Goal: Find specific page/section: Find specific page/section

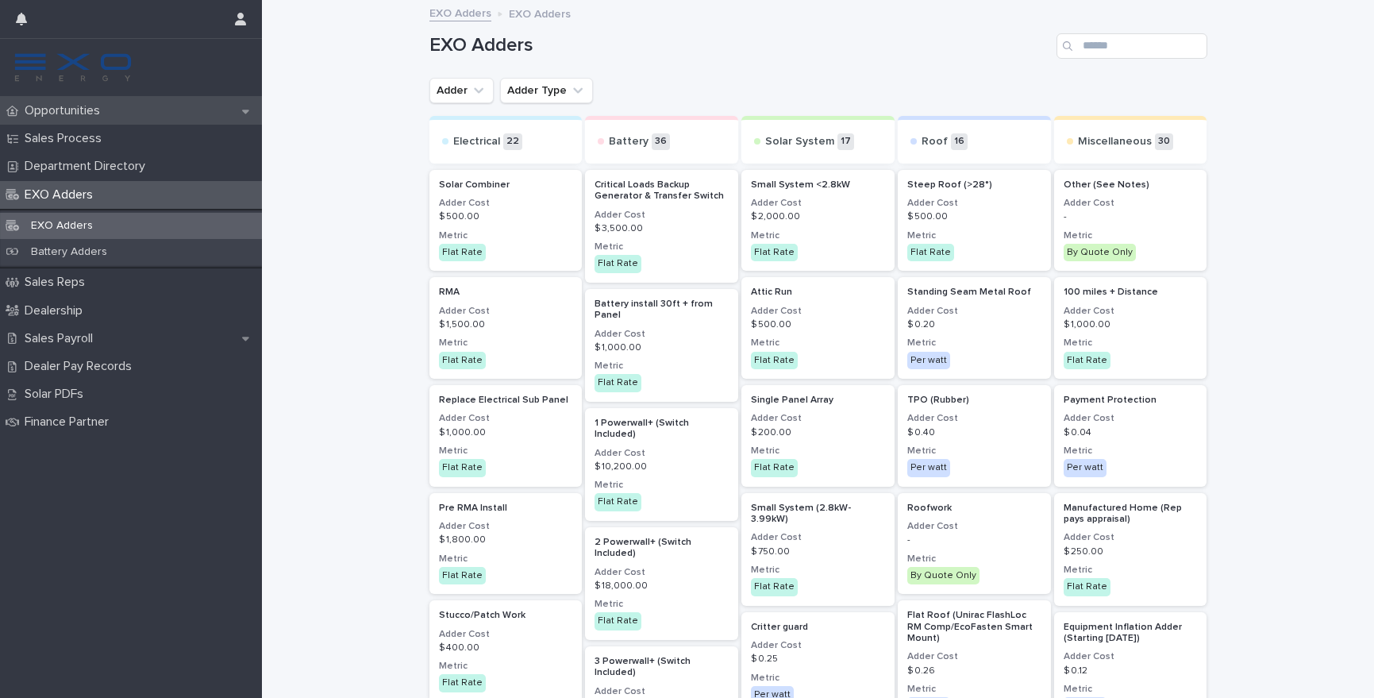
click at [120, 114] on div "Opportunities" at bounding box center [131, 111] width 262 height 28
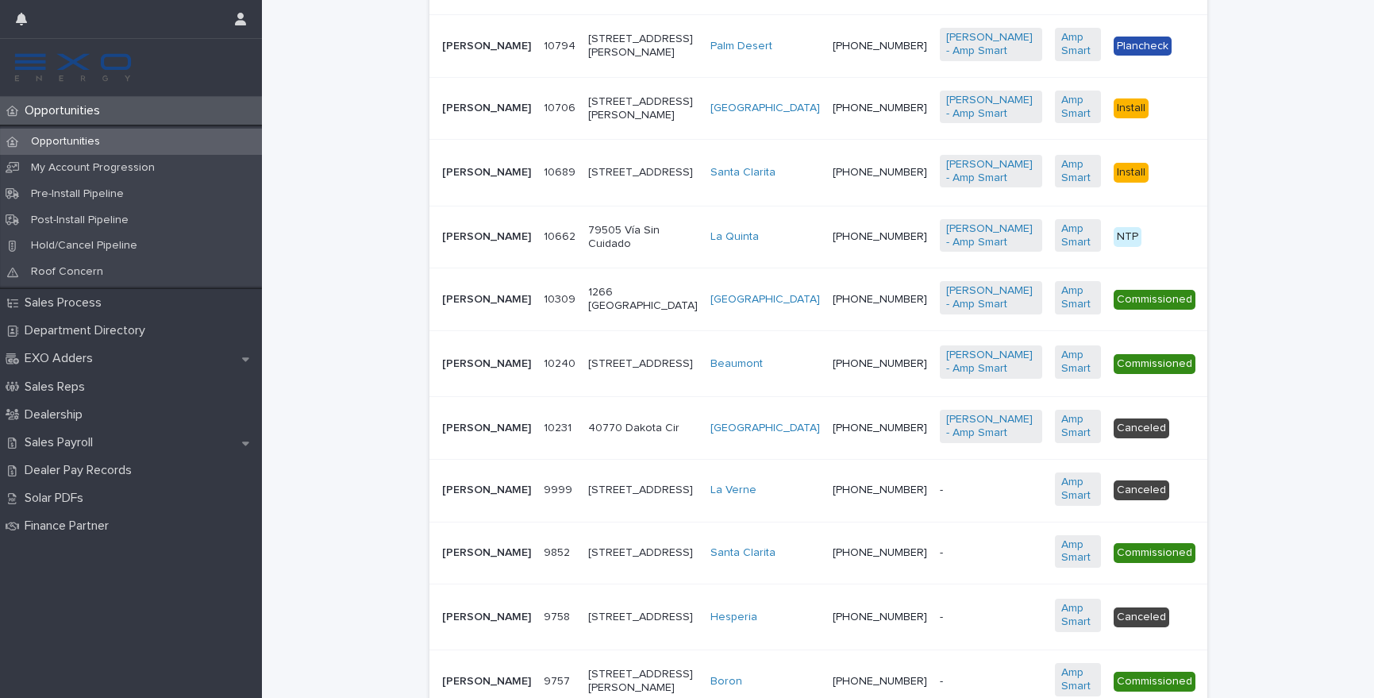
scroll to position [533, 0]
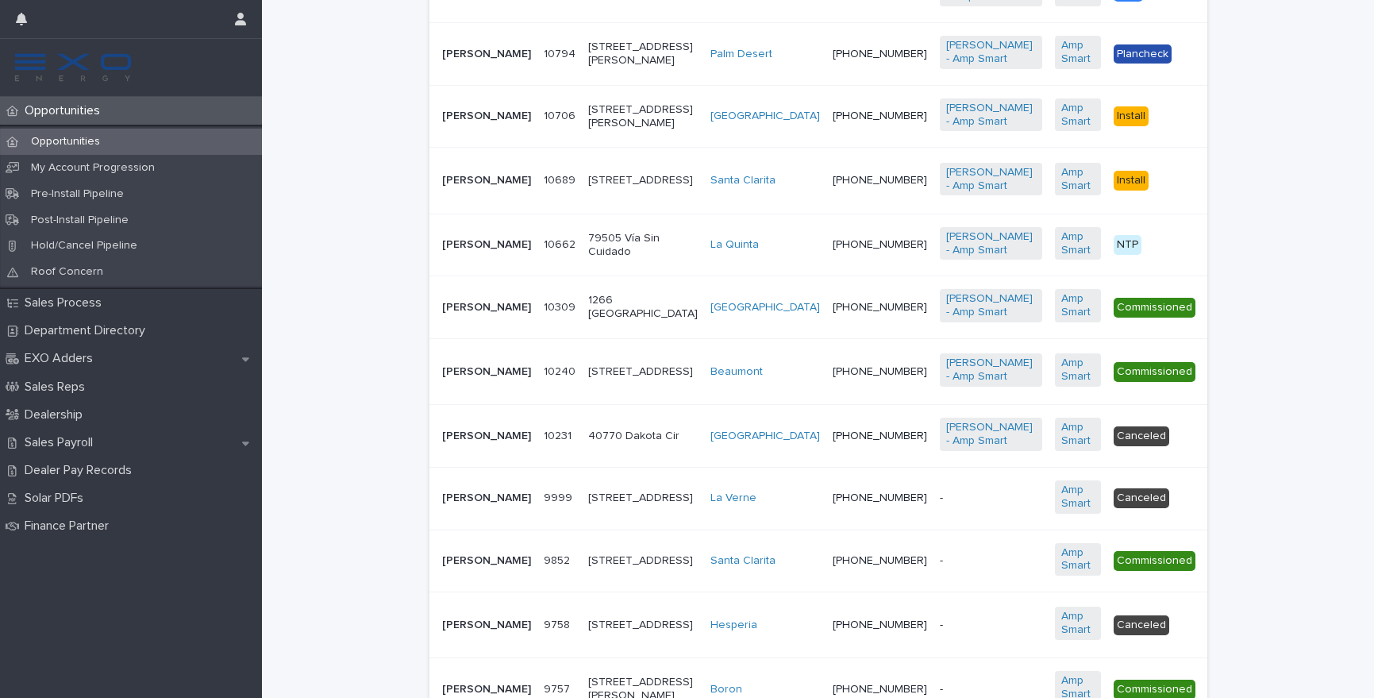
click at [469, 187] on p "[PERSON_NAME]" at bounding box center [486, 180] width 89 height 13
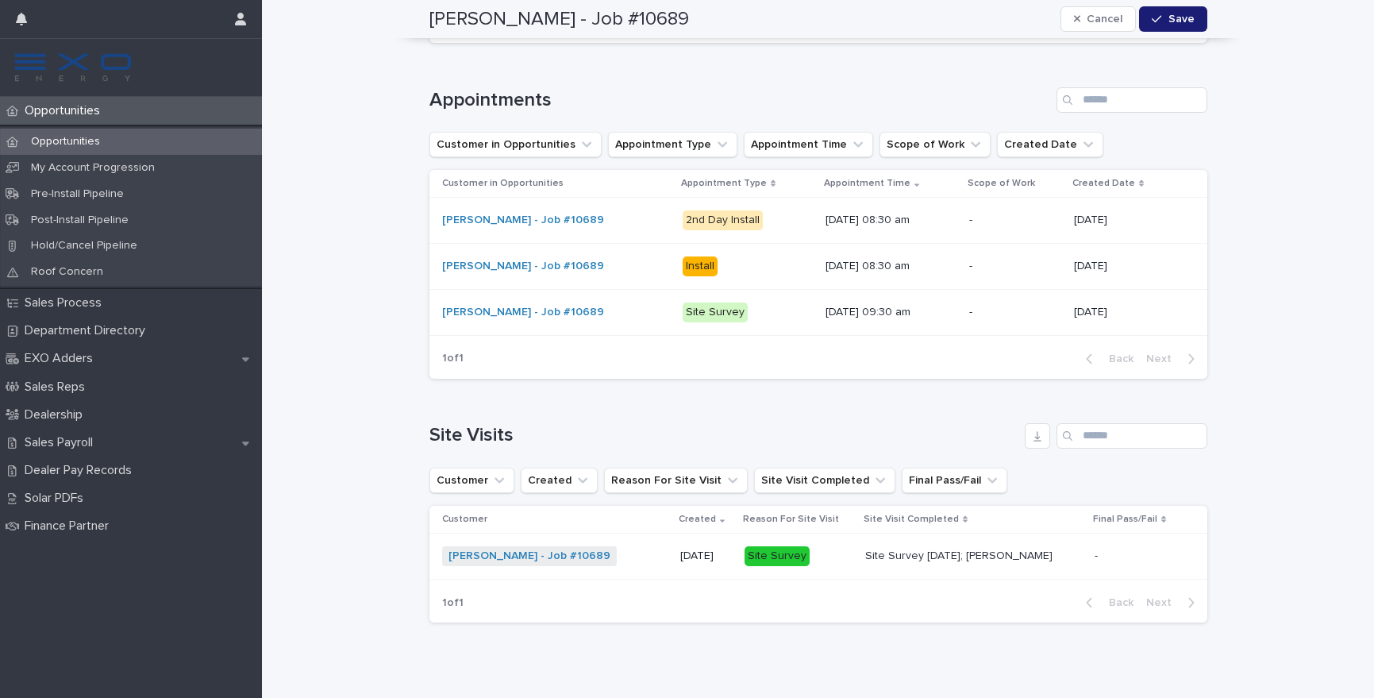
scroll to position [2027, 0]
